Goal: Check status

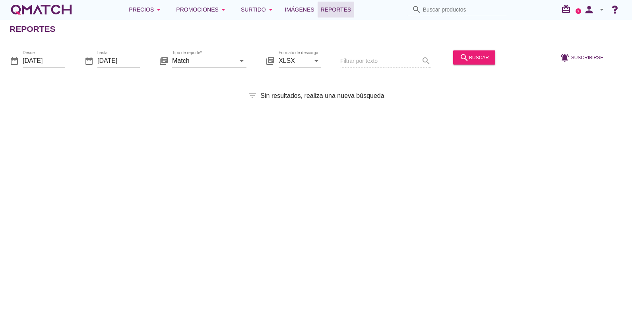
click at [192, 125] on div "Reportes date_range Desde [DATE] date_range hasta [DATE] library_books Tipo de …" at bounding box center [316, 177] width 632 height 316
click at [420, 11] on icon "search" at bounding box center [417, 10] width 10 height 10
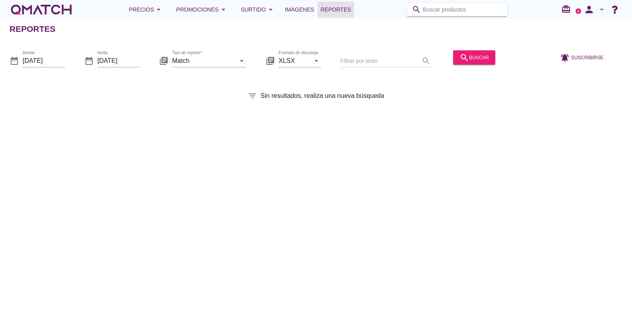
paste input "7804671930450"
type input "7804671930450"
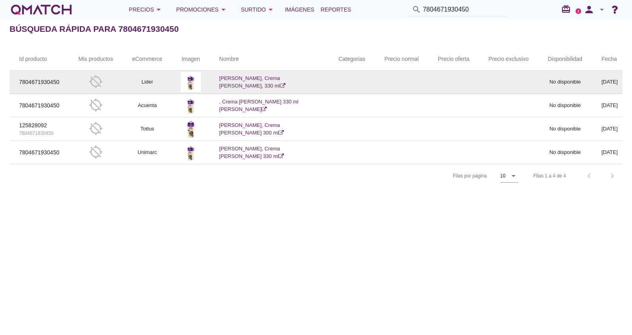
click at [259, 82] on link "[PERSON_NAME], Crema [PERSON_NAME], 330 ml" at bounding box center [252, 82] width 66 height 14
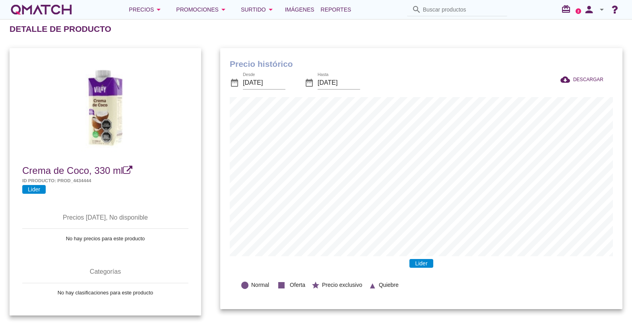
scroll to position [260, 402]
drag, startPoint x: 0, startPoint y: 0, endPoint x: 259, endPoint y: 82, distance: 271.4
click at [259, 82] on input "[DATE]" at bounding box center [264, 82] width 43 height 13
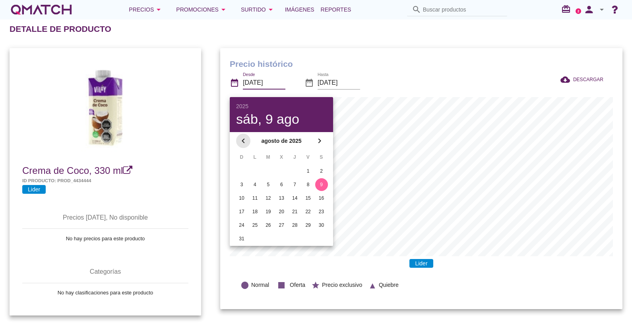
click at [243, 138] on icon "chevron_left" at bounding box center [244, 141] width 10 height 10
click at [241, 166] on button "1" at bounding box center [241, 171] width 13 height 13
type input "[DATE]"
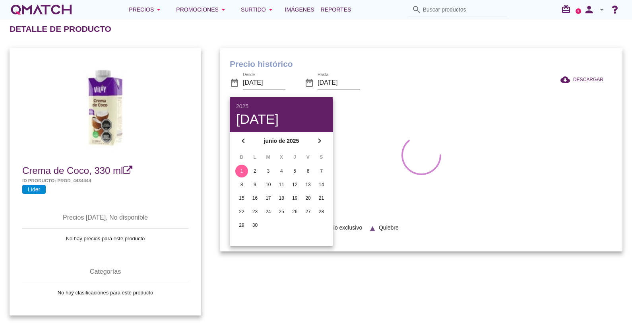
click at [378, 63] on h1 "Precio histórico" at bounding box center [421, 64] width 383 height 13
